Goal: Navigation & Orientation: Find specific page/section

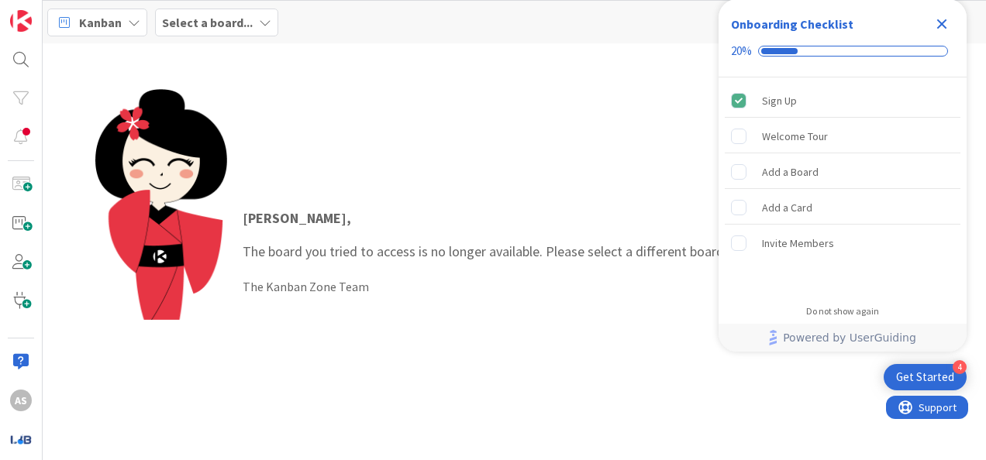
click at [247, 36] on div "Kanban Select a board..." at bounding box center [514, 22] width 943 height 43
click at [246, 19] on b "Select a board..." at bounding box center [207, 23] width 91 height 16
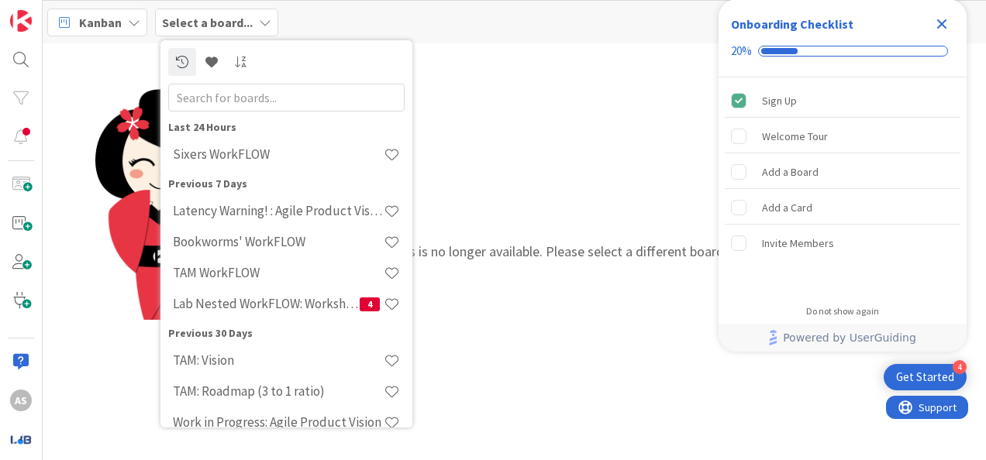
click at [486, 133] on div "[PERSON_NAME] , The board you tried to access is no longer available. Please se…" at bounding box center [514, 252] width 839 height 326
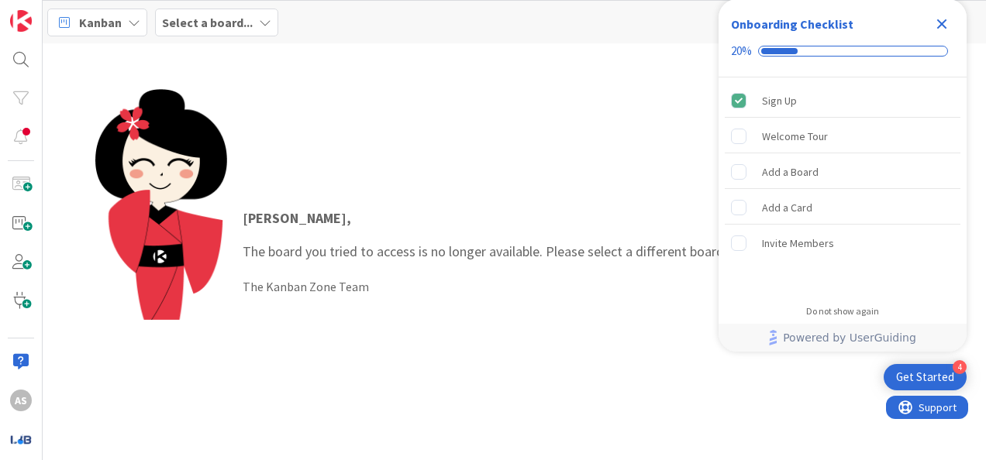
drag, startPoint x: 944, startPoint y: 20, endPoint x: 939, endPoint y: 46, distance: 26.1
click at [944, 20] on icon "Close Checklist" at bounding box center [942, 24] width 10 height 10
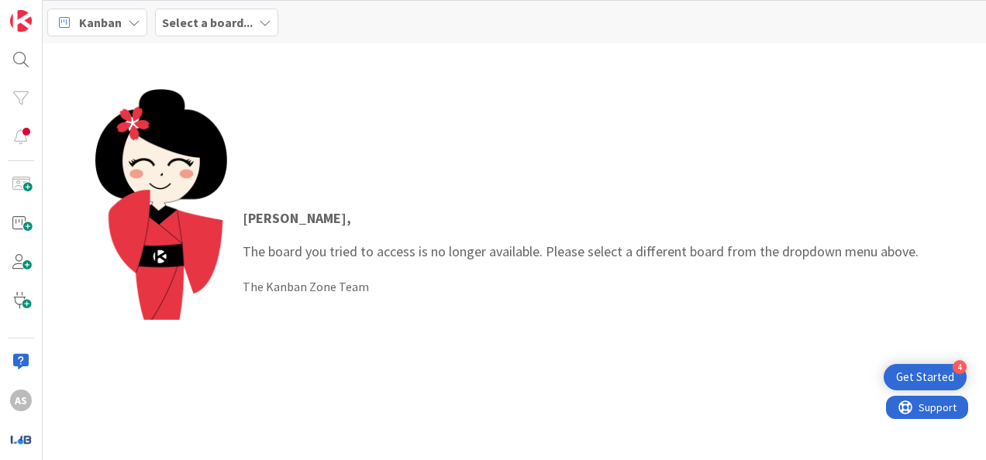
click at [210, 20] on b "Select a board..." at bounding box center [207, 23] width 91 height 16
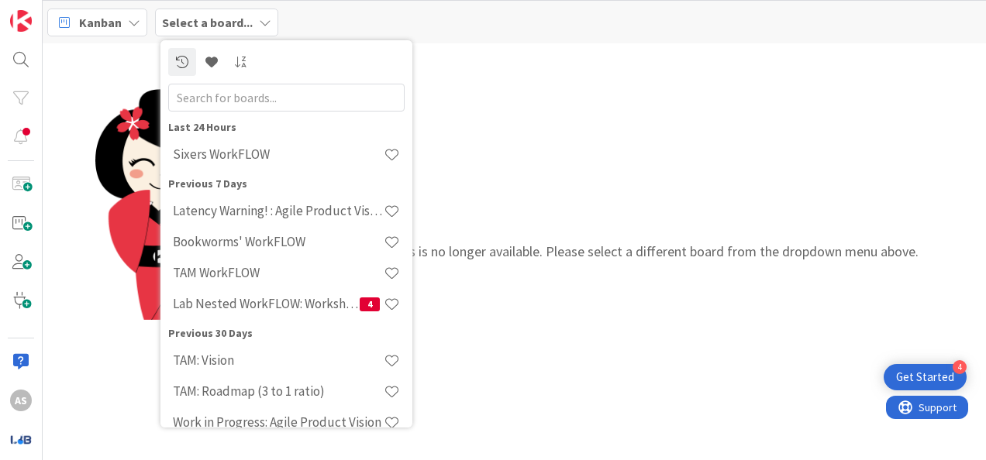
click at [615, 152] on div "[PERSON_NAME] , The board you tried to access is no longer available. Please se…" at bounding box center [514, 252] width 839 height 326
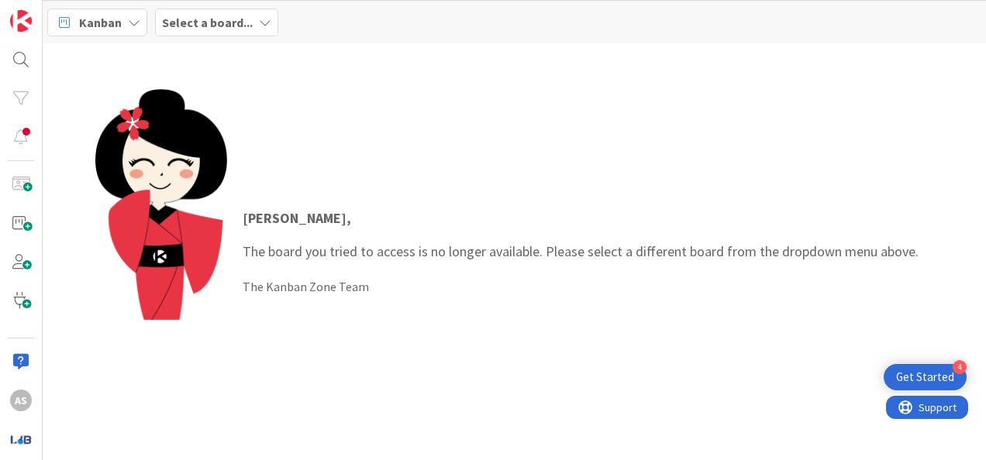
click at [222, 20] on b "Select a board..." at bounding box center [207, 23] width 91 height 16
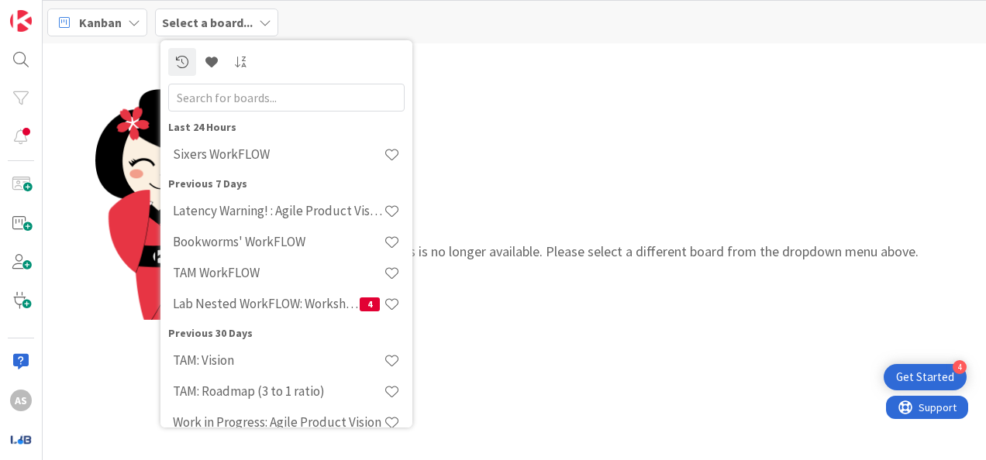
click at [707, 166] on div "[PERSON_NAME] , The board you tried to access is no longer available. Please se…" at bounding box center [514, 252] width 839 height 326
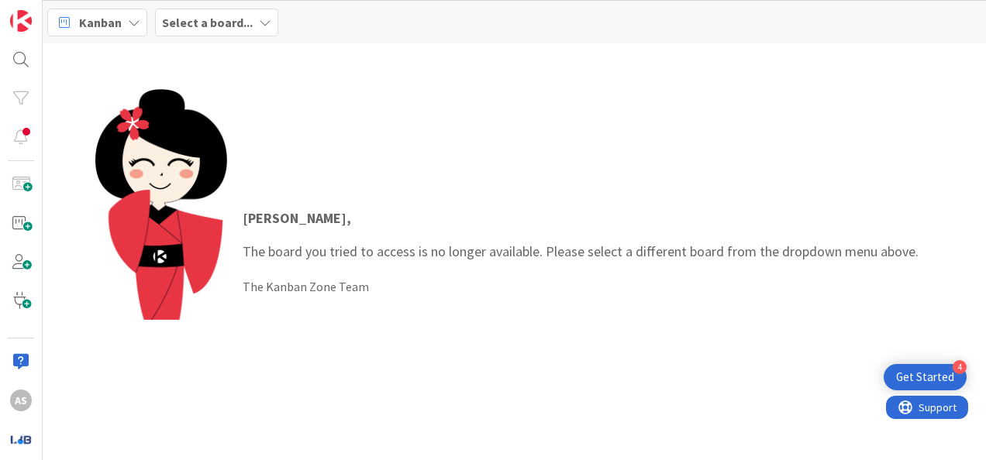
click at [701, 192] on div "[PERSON_NAME] , The board you tried to access is no longer available. Please se…" at bounding box center [580, 251] width 707 height 119
click at [208, 26] on b "Select a board..." at bounding box center [207, 23] width 91 height 16
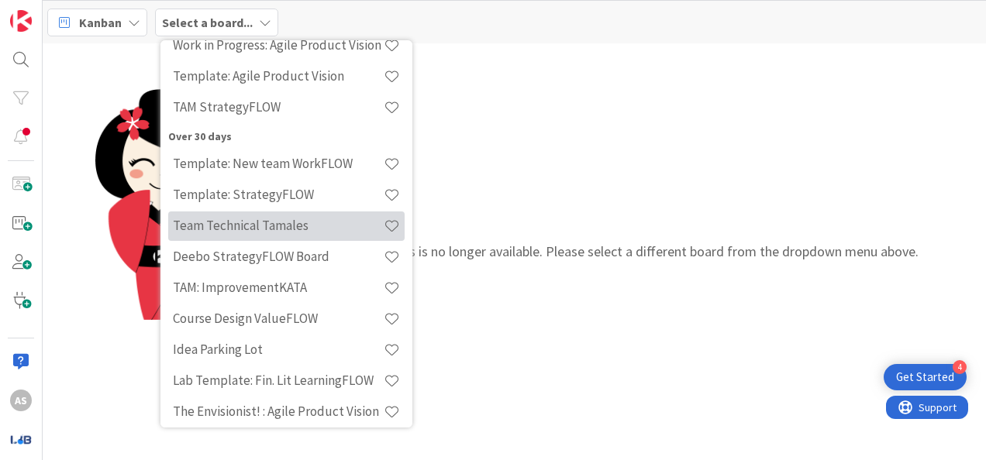
scroll to position [465, 0]
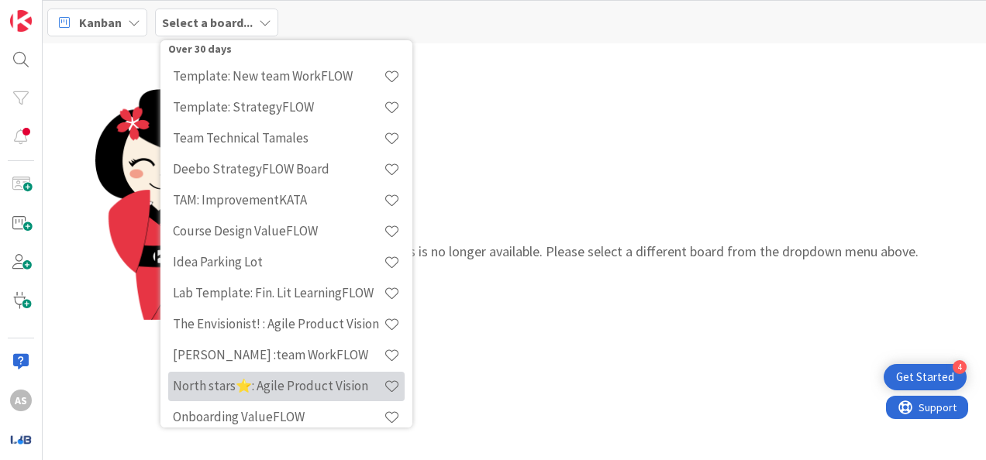
click at [318, 384] on h4 "North stars⭐: Agile Product Vision" at bounding box center [278, 386] width 211 height 16
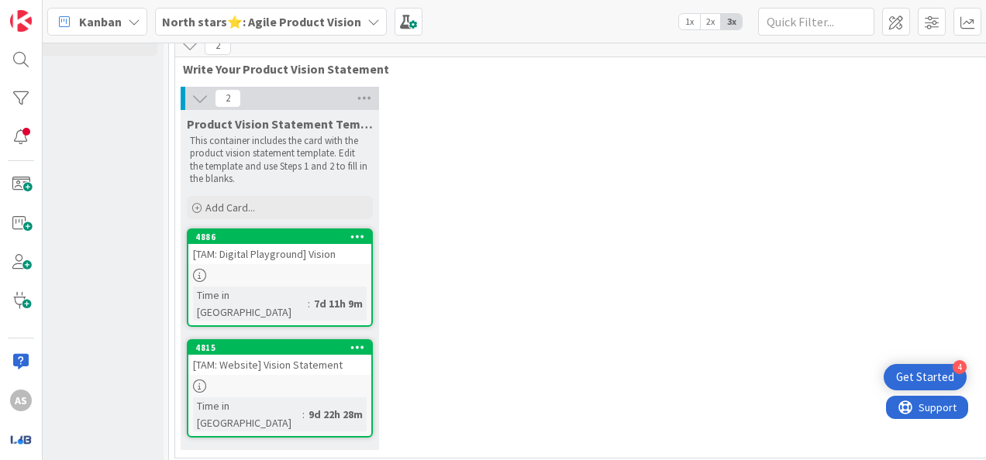
scroll to position [0, 286]
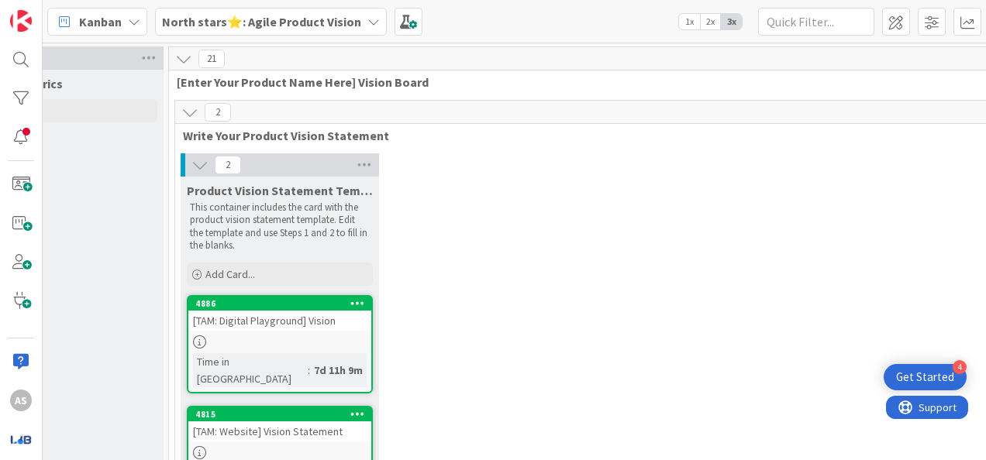
click at [291, 19] on b "North stars⭐: Agile Product Vision" at bounding box center [261, 22] width 199 height 16
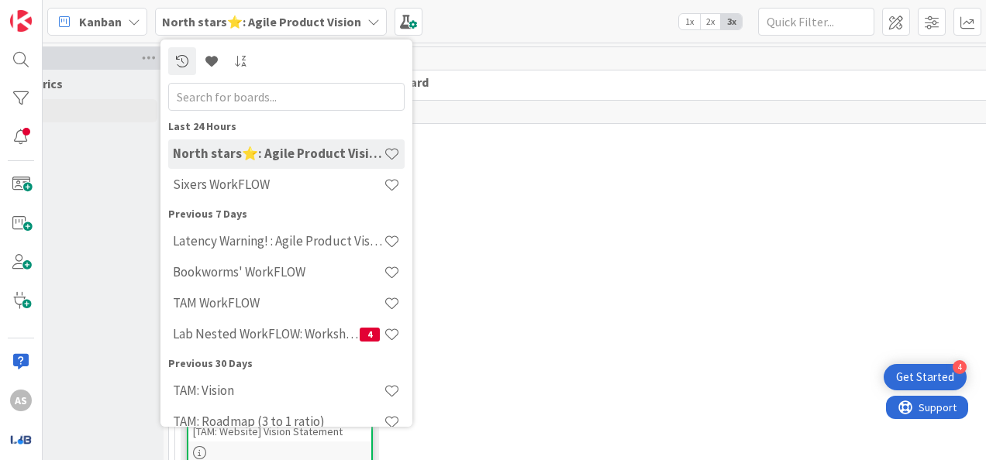
click at [299, 341] on h4 "Lab Nested WorkFLOW: Workshop" at bounding box center [266, 334] width 187 height 16
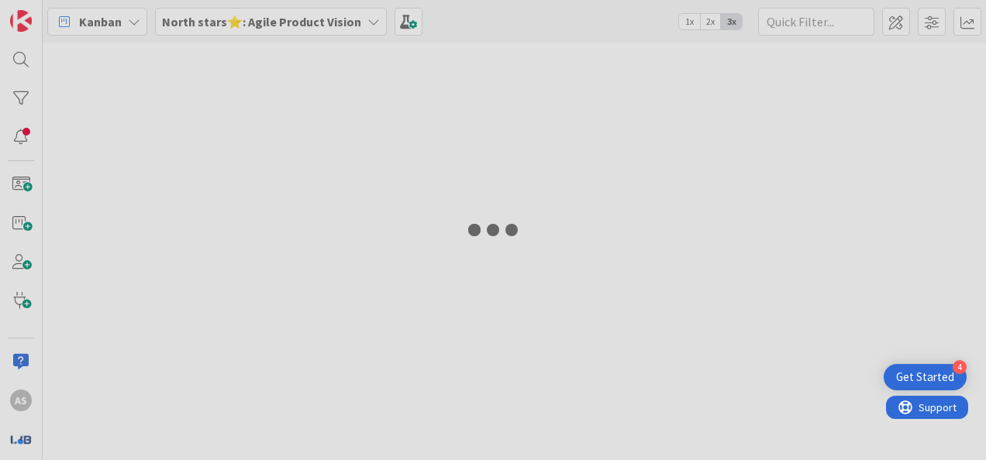
type input "3120"
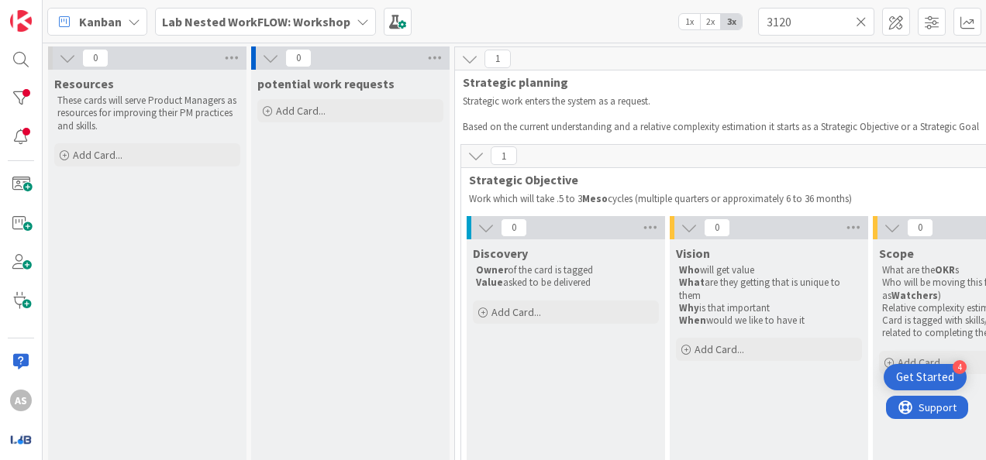
scroll to position [0, 844]
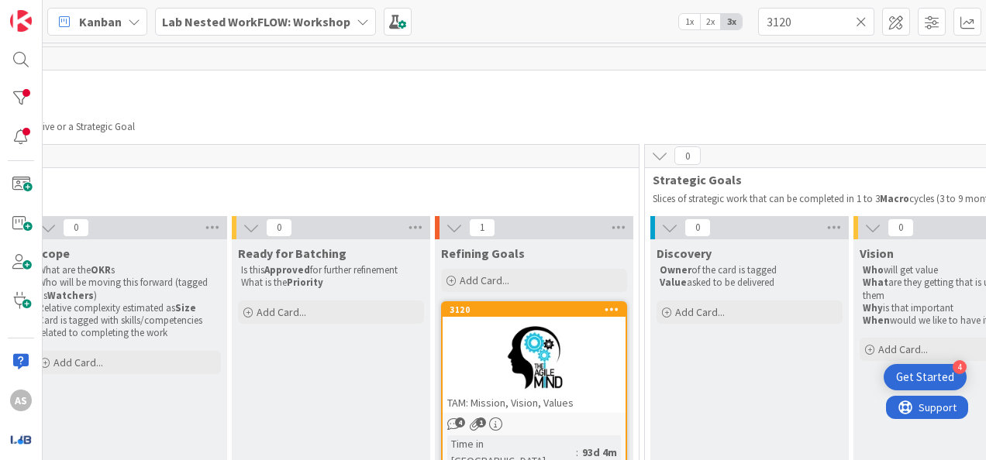
click at [507, 346] on div at bounding box center [534, 358] width 183 height 70
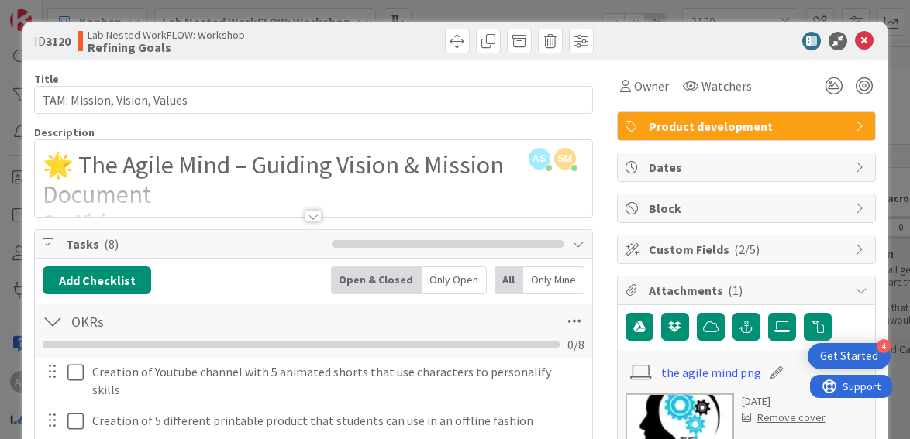
click at [308, 212] on div at bounding box center [313, 216] width 17 height 12
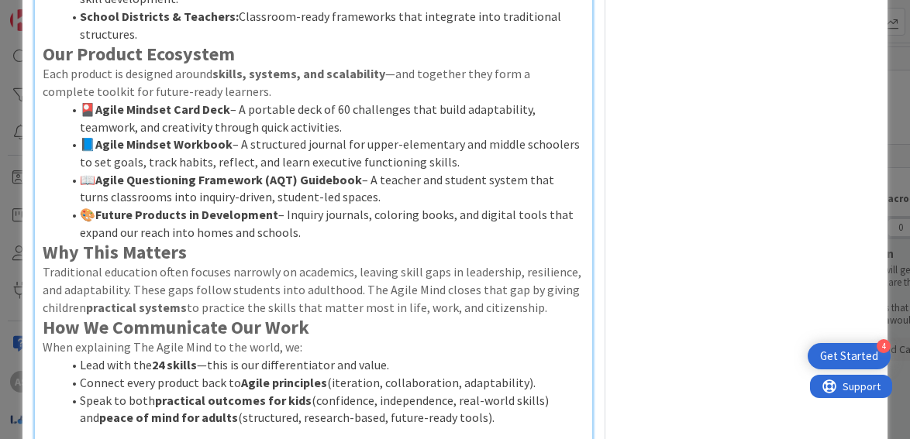
scroll to position [620, 0]
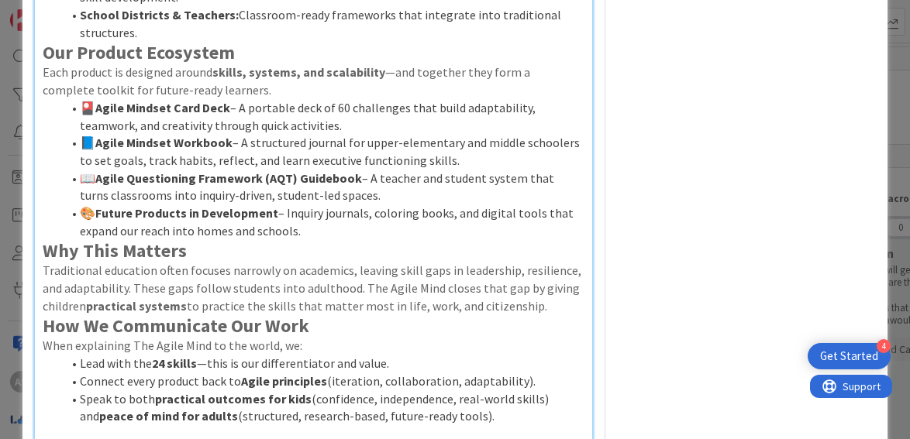
drag, startPoint x: 48, startPoint y: 52, endPoint x: 308, endPoint y: 238, distance: 320.0
click at [263, 222] on li "🎨 Future Products in Development – Inquiry journals, coloring books, and digita…" at bounding box center [322, 222] width 522 height 35
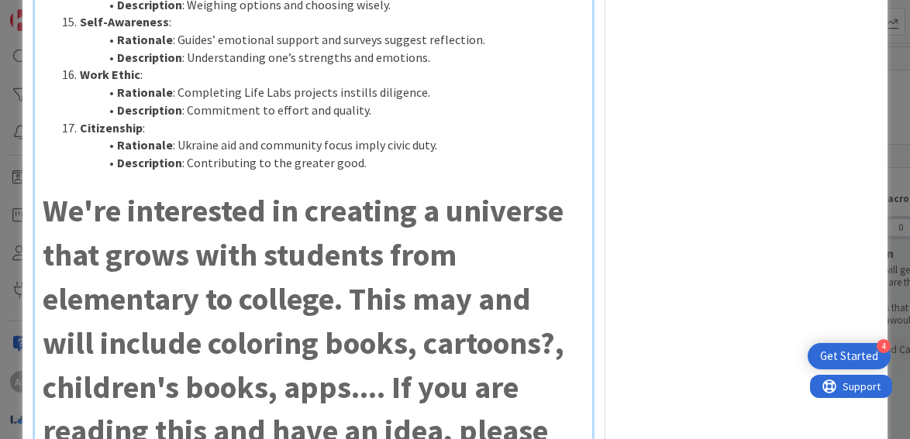
scroll to position [2480, 0]
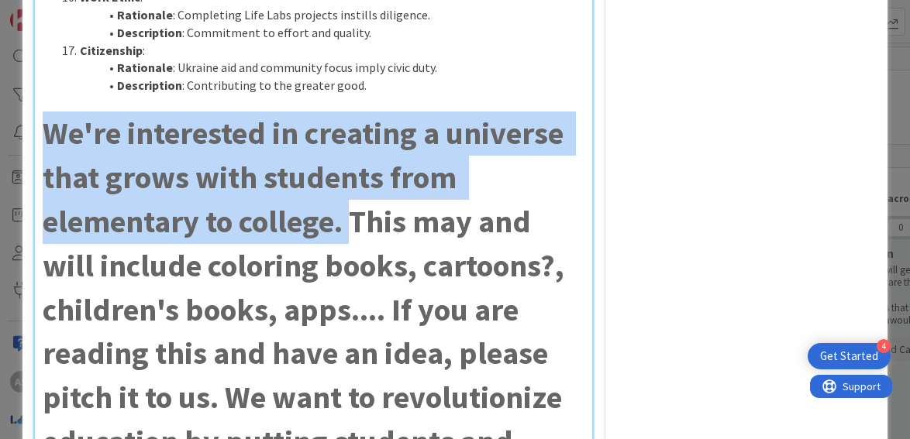
drag, startPoint x: 48, startPoint y: 98, endPoint x: 354, endPoint y: 185, distance: 318.2
click at [354, 185] on strong "We're interested in creating a universe that grows with students from elementar…" at bounding box center [307, 309] width 528 height 391
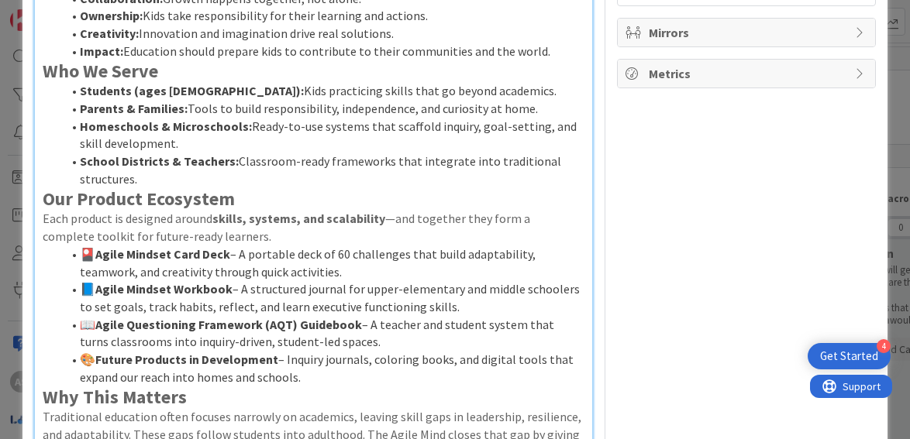
scroll to position [0, 0]
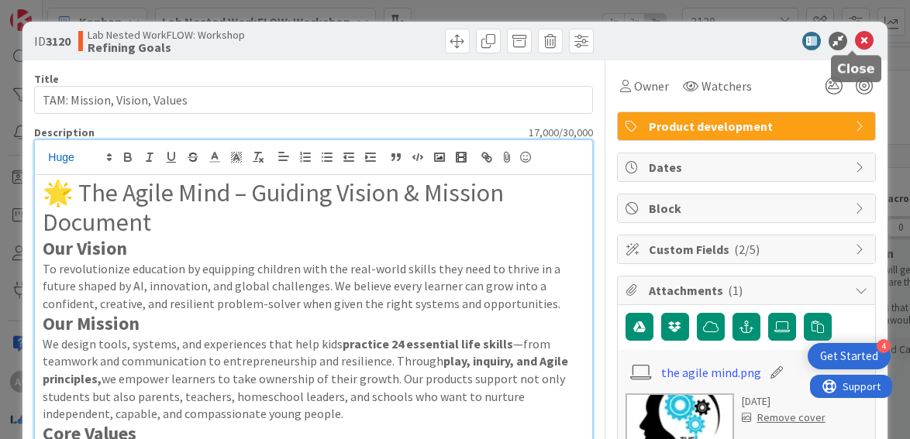
click at [855, 43] on icon at bounding box center [864, 41] width 19 height 19
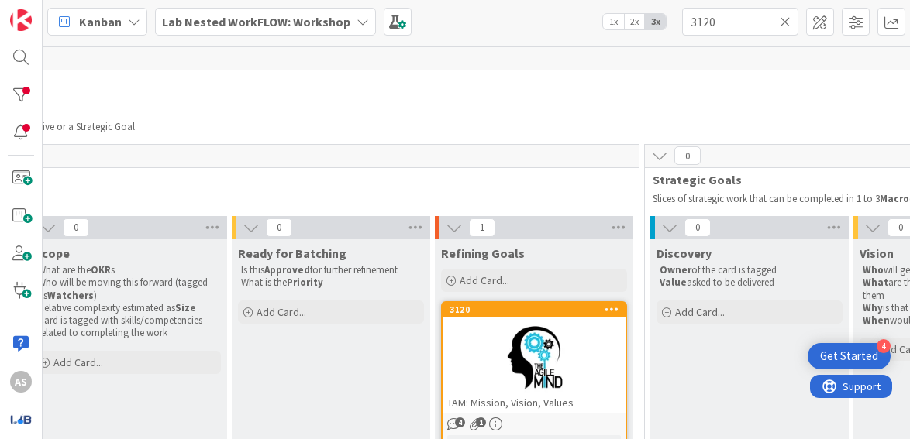
click at [234, 21] on b "Lab Nested WorkFLOW: Workshop" at bounding box center [256, 22] width 188 height 16
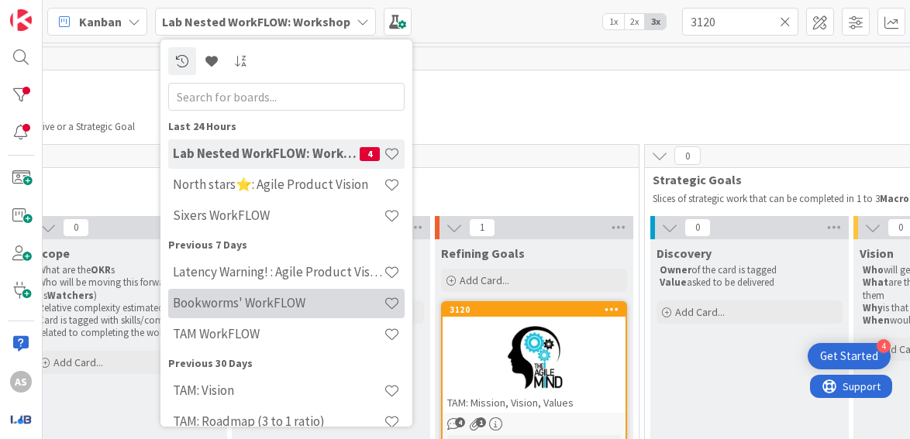
click at [336, 308] on h4 "Bookworms' WorkFLOW" at bounding box center [278, 303] width 211 height 16
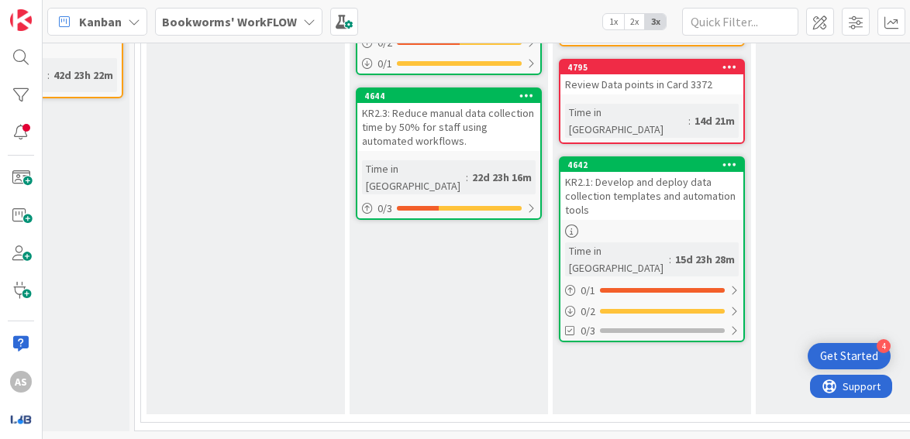
scroll to position [499, 380]
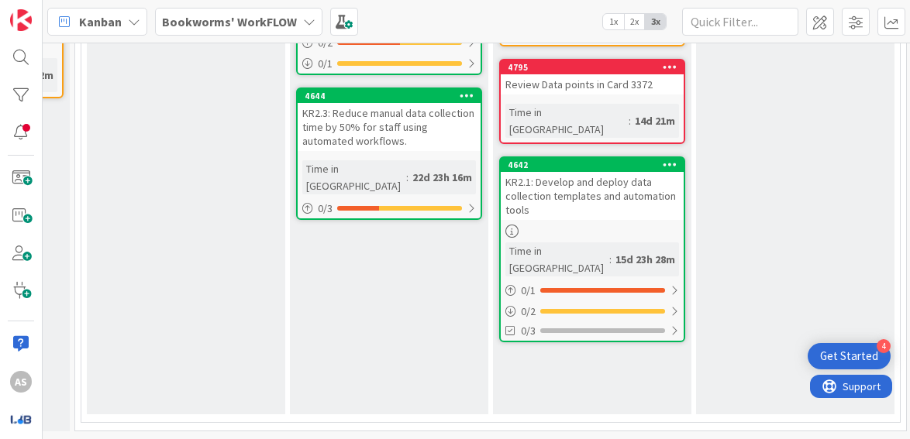
click at [564, 172] on div "KR2.1: Develop and deploy data collection templates and automation tools" at bounding box center [592, 196] width 183 height 48
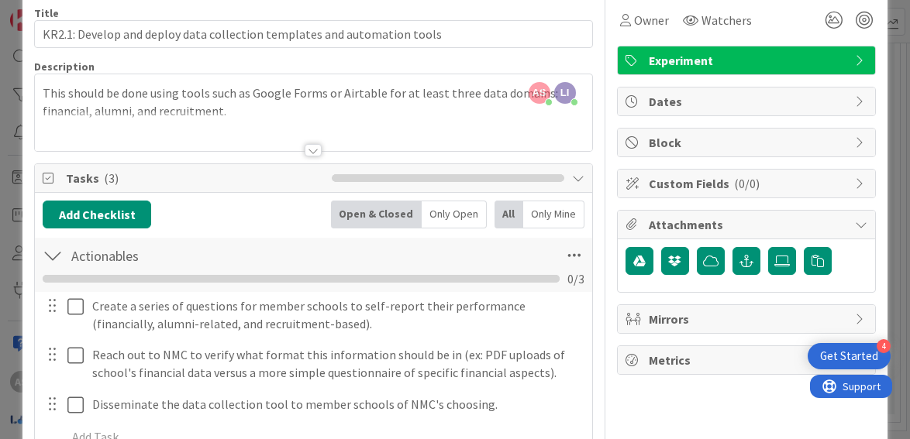
scroll to position [155, 0]
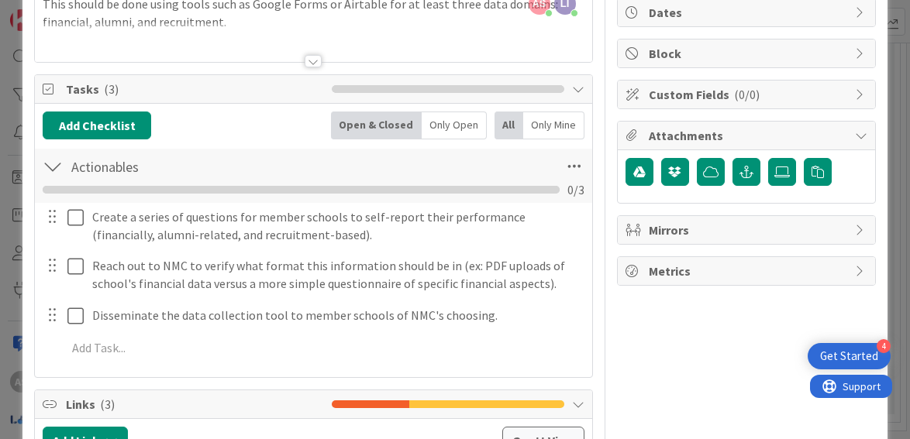
click at [310, 60] on div at bounding box center [313, 61] width 17 height 12
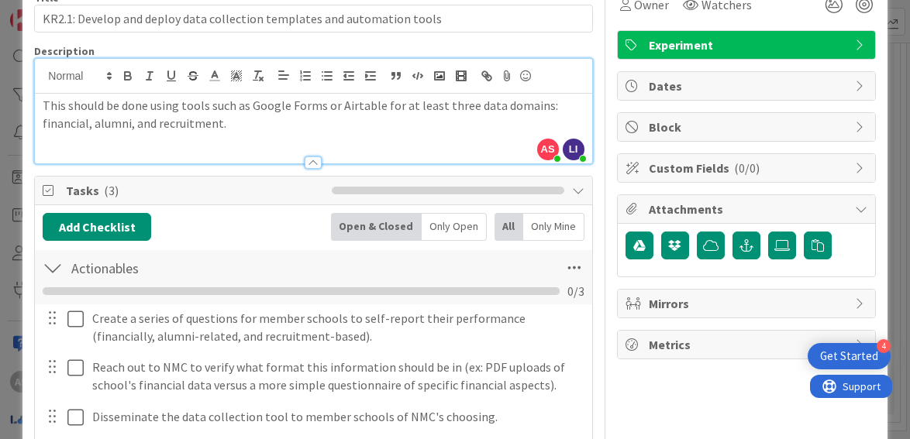
scroll to position [0, 0]
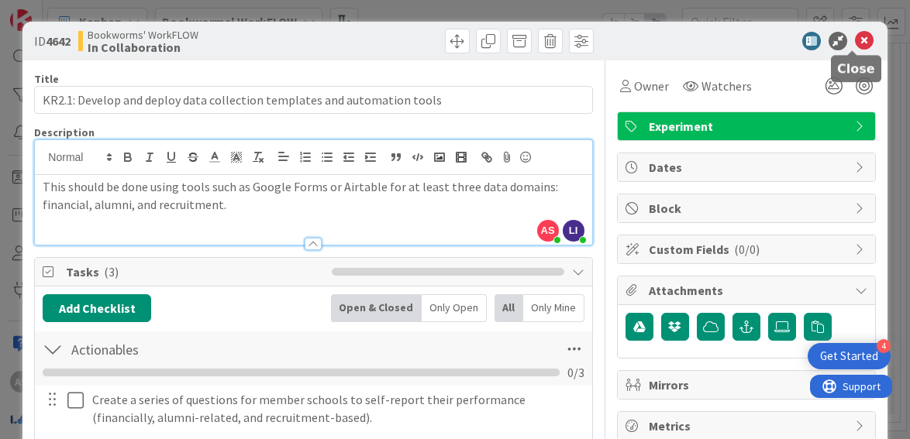
click at [855, 40] on icon at bounding box center [864, 41] width 19 height 19
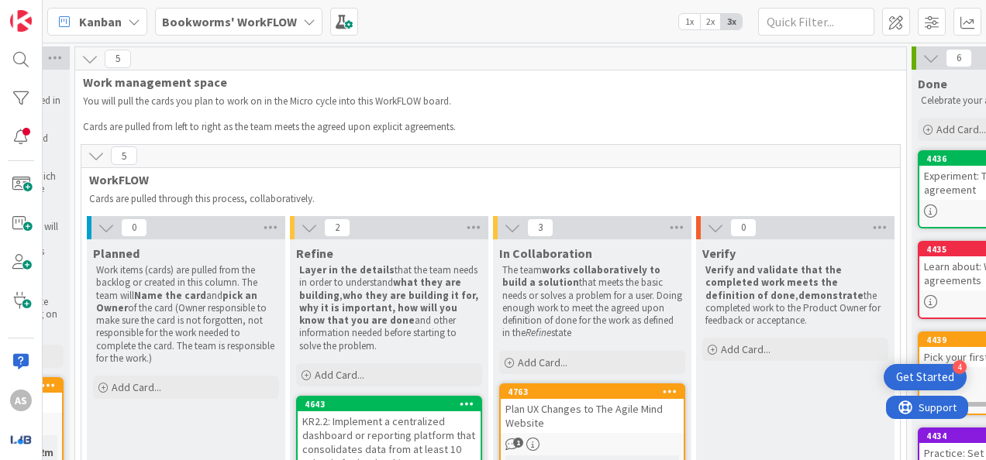
click at [263, 22] on b "Bookworms' WorkFLOW" at bounding box center [229, 22] width 135 height 16
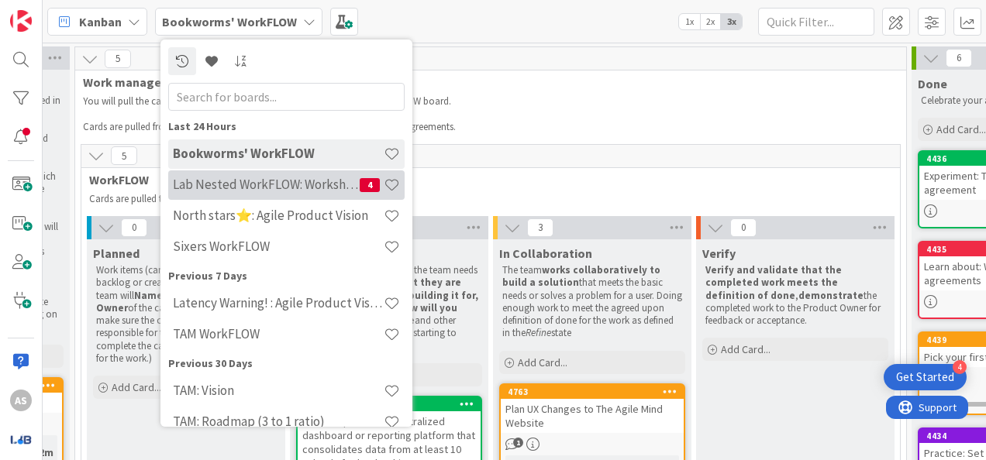
click at [310, 174] on div "Lab Nested WorkFLOW: Workshop 4" at bounding box center [286, 185] width 236 height 29
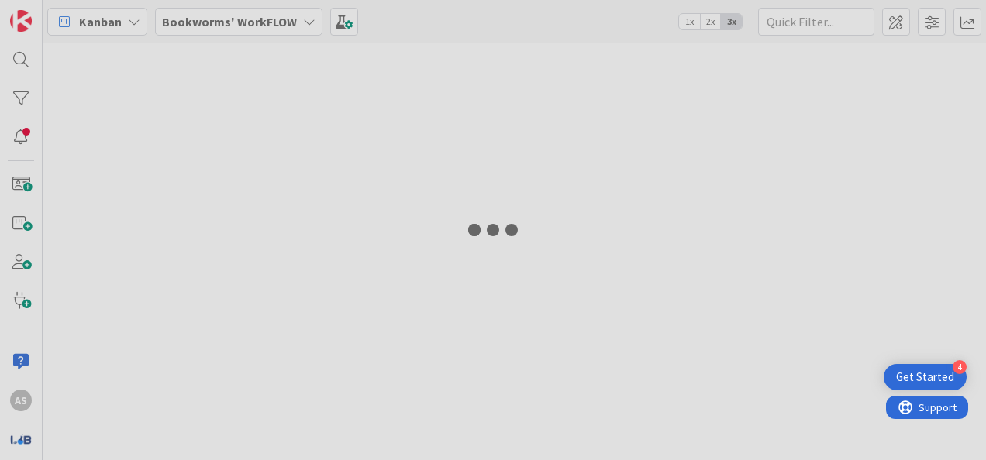
type input "3120"
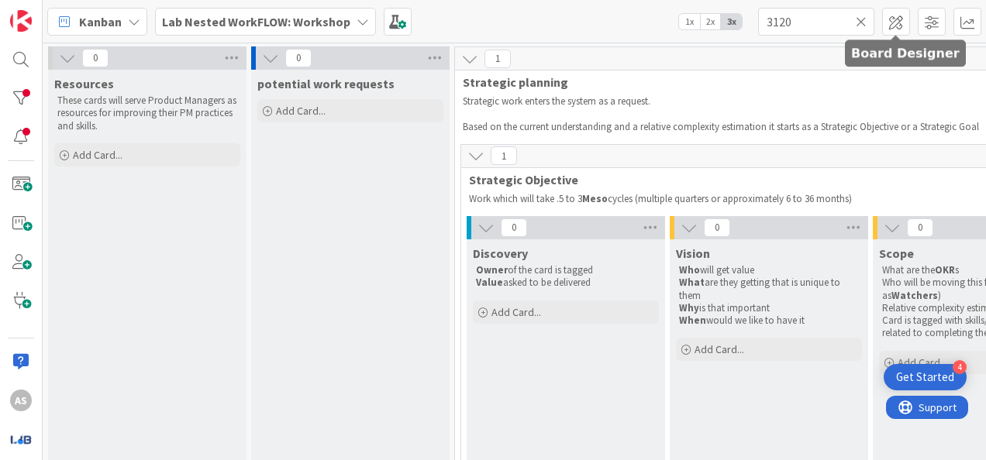
click at [864, 21] on icon at bounding box center [861, 22] width 11 height 14
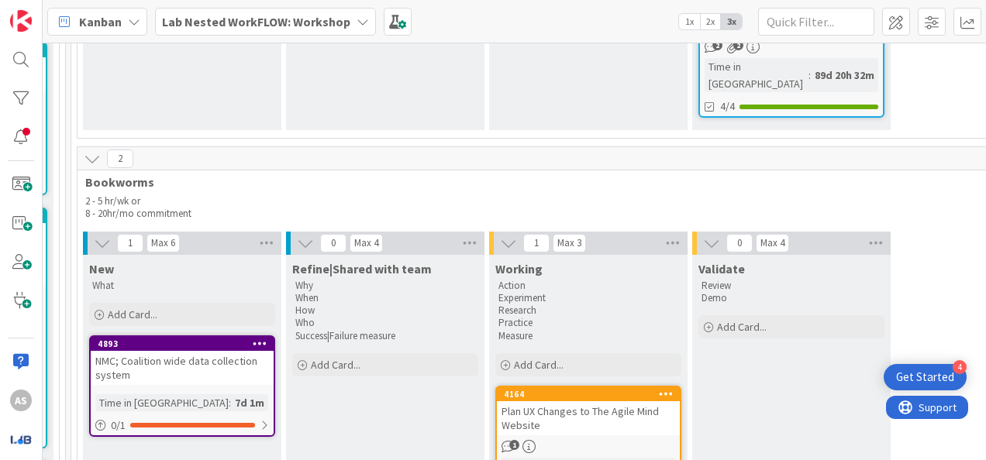
scroll to position [1163, 2452]
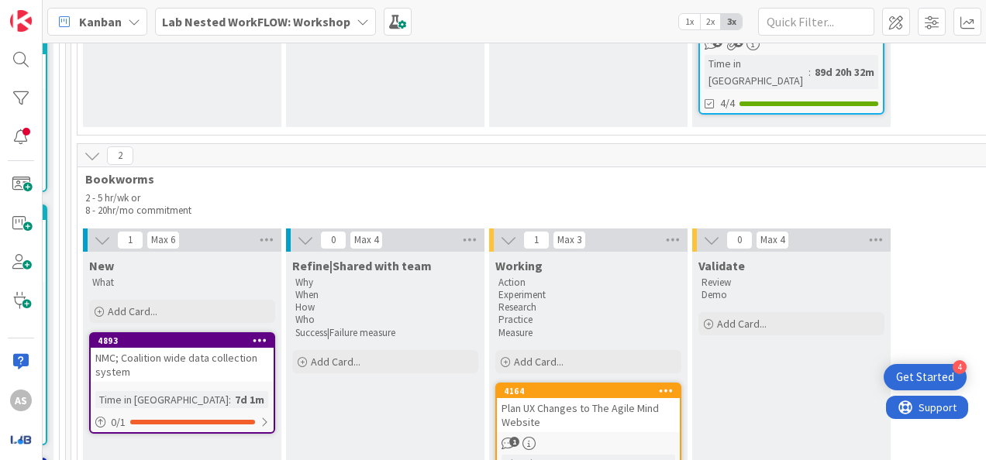
click at [171, 348] on div "NMC; Coalition wide data collection system" at bounding box center [182, 365] width 183 height 34
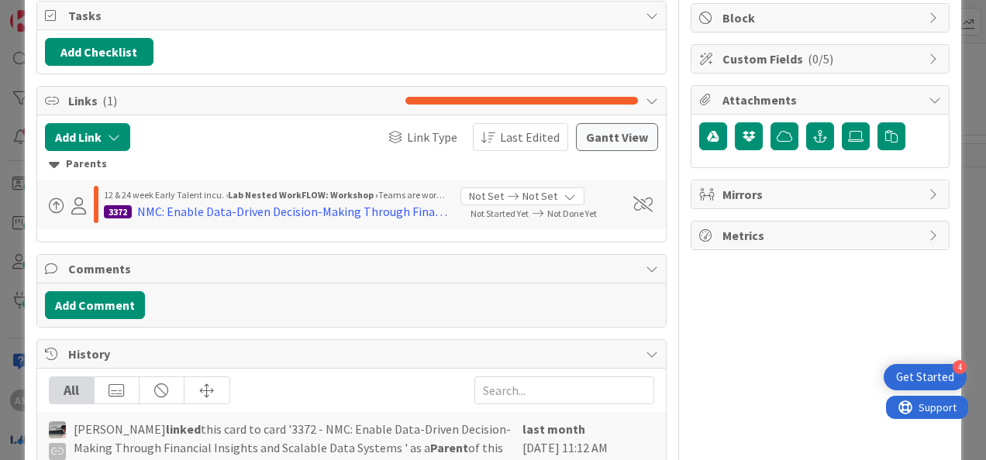
scroll to position [155, 0]
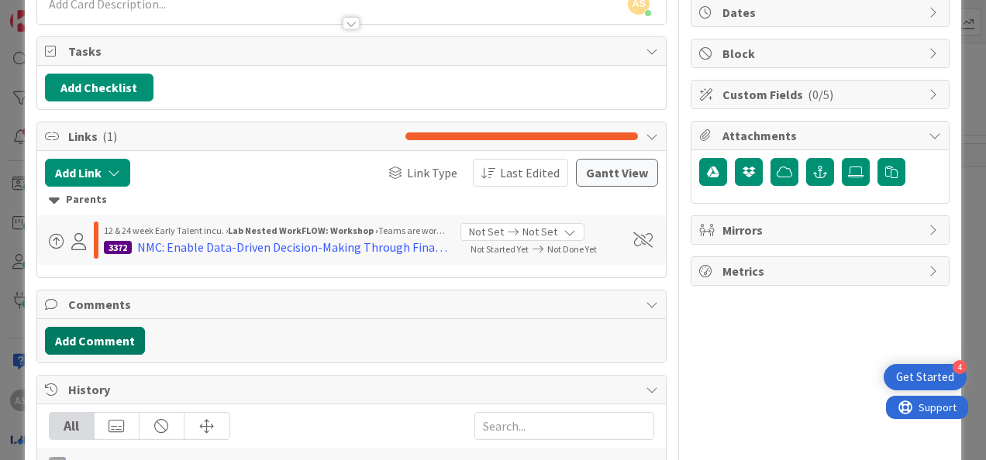
click at [79, 338] on button "Add Comment" at bounding box center [95, 341] width 100 height 28
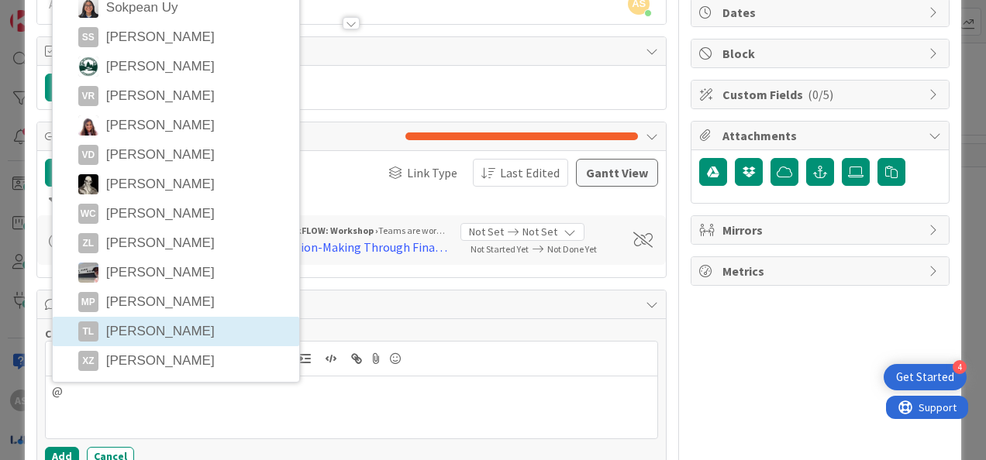
scroll to position [0, 0]
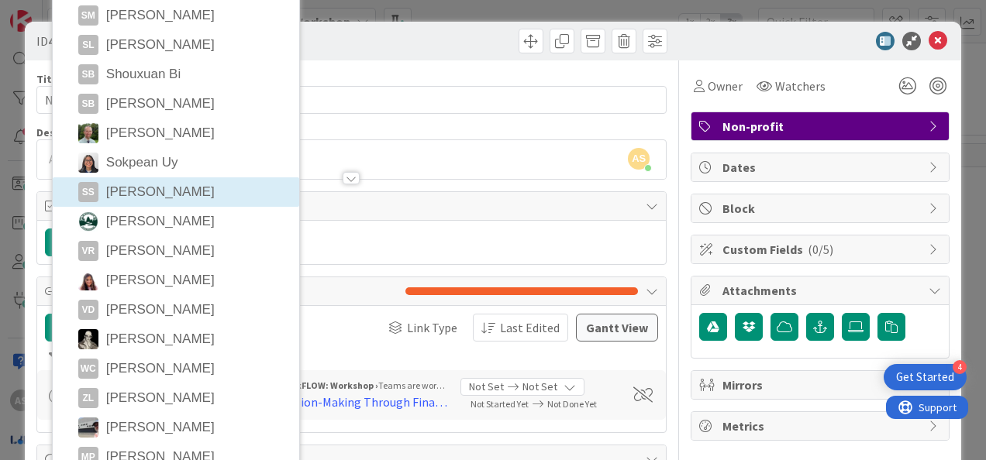
click at [439, 40] on div at bounding box center [512, 41] width 312 height 25
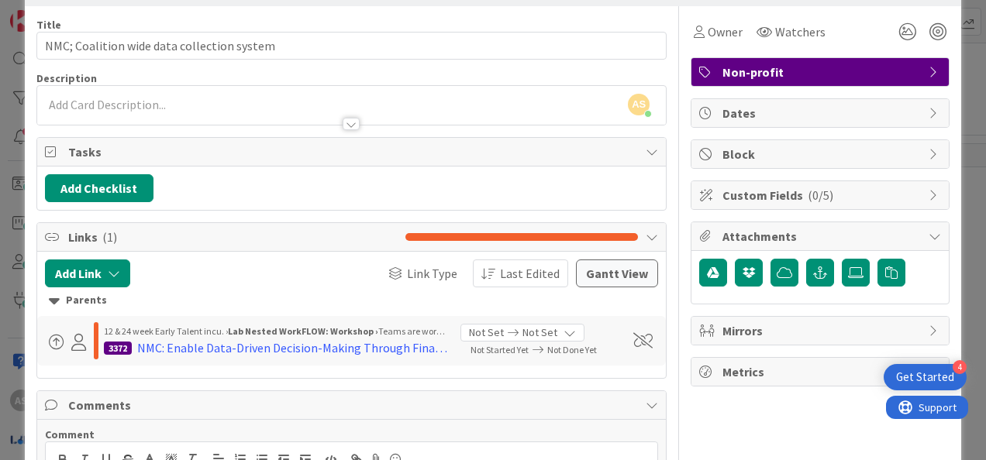
scroll to position [78, 0]
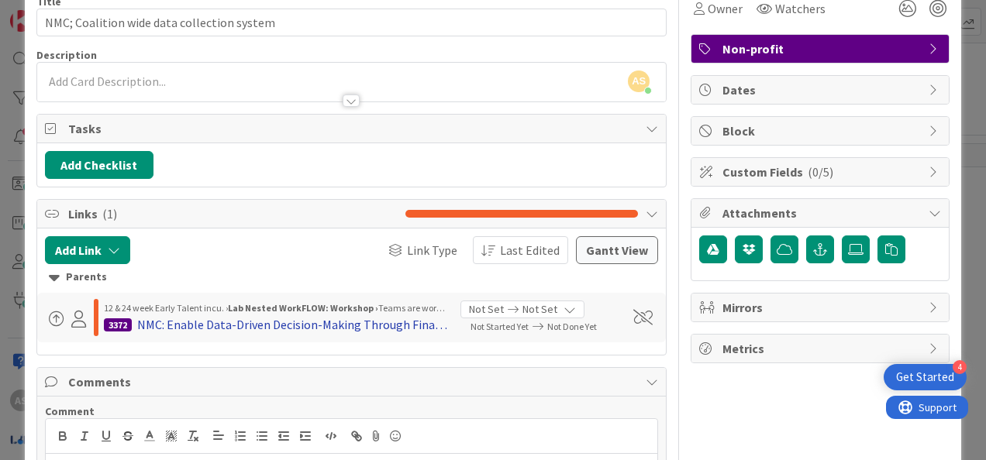
click at [212, 317] on div "NMC: Enable Data-Driven Decision-Making Through Financial Insights and Scalable…" at bounding box center [293, 324] width 312 height 19
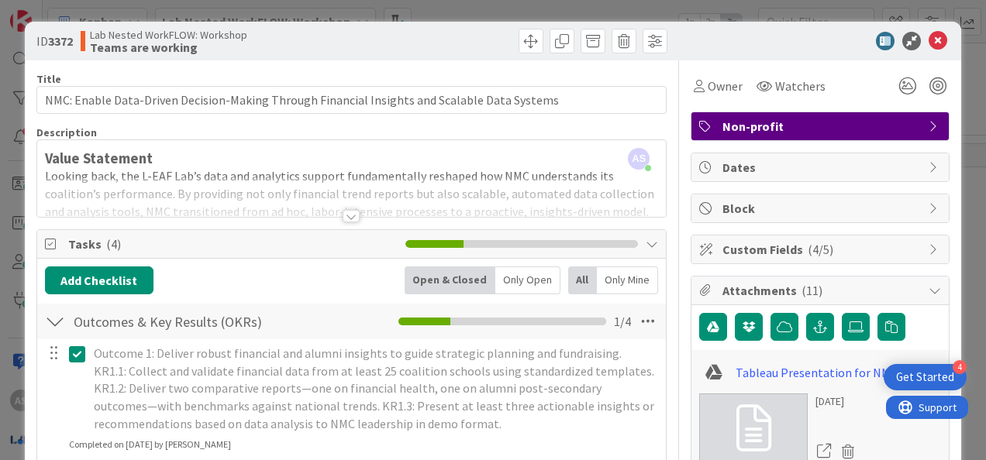
click at [347, 219] on div at bounding box center [351, 216] width 17 height 12
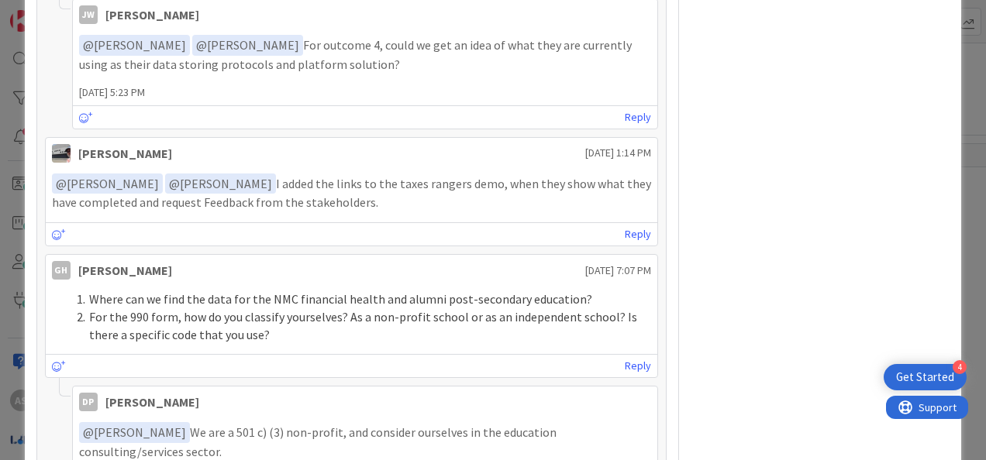
scroll to position [1860, 0]
